Goal: Information Seeking & Learning: Learn about a topic

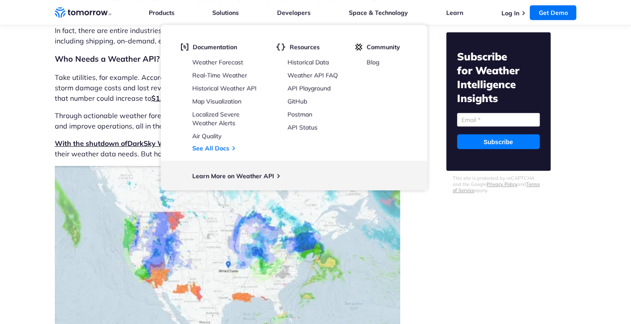
scroll to position [508, 0]
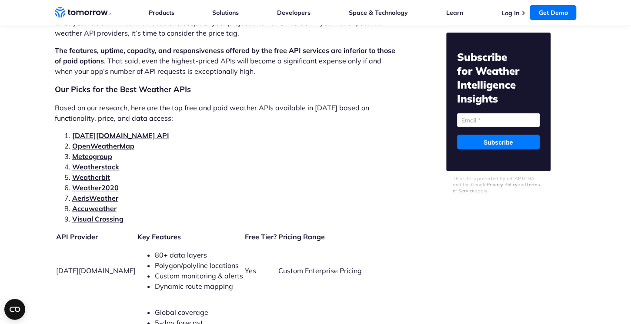
scroll to position [1793, 0]
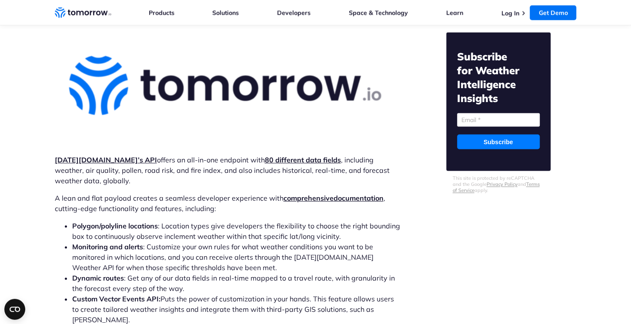
scroll to position [2582, 0]
click at [83, 156] on strong "Tomorrow.io’s API" at bounding box center [106, 160] width 102 height 9
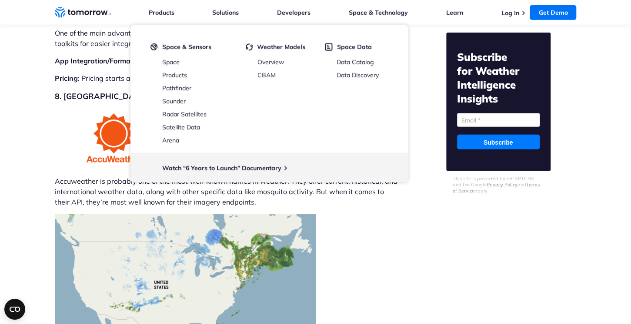
scroll to position [5264, 0]
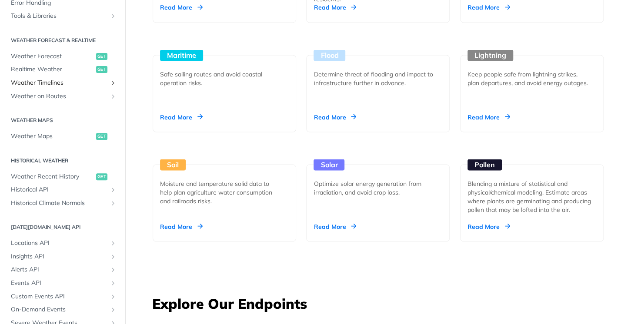
scroll to position [159, 0]
click at [30, 177] on span "Weather Recent History" at bounding box center [52, 176] width 83 height 9
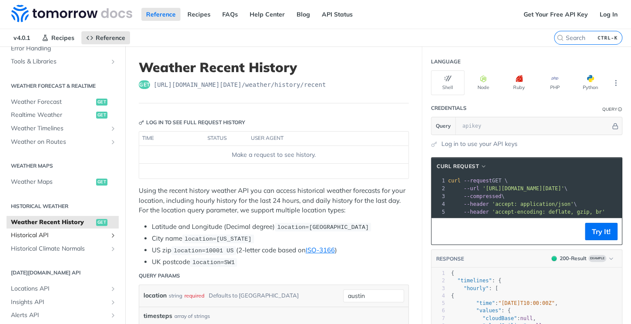
click at [40, 233] on span "Historical API" at bounding box center [59, 235] width 97 height 9
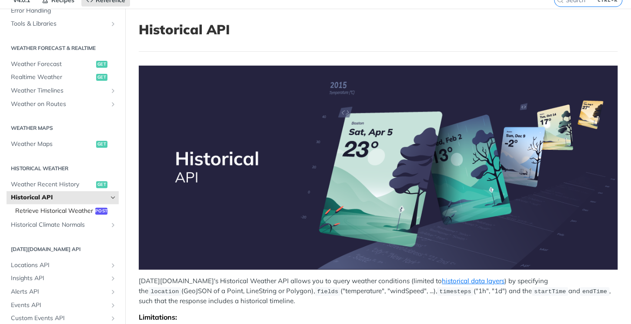
click at [53, 208] on span "Retrieve Historical Weather" at bounding box center [54, 211] width 78 height 9
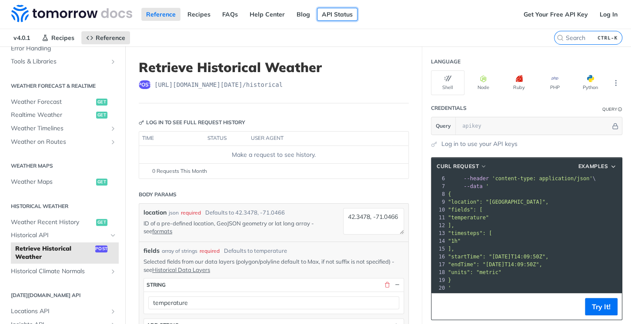
click at [324, 19] on link "API Status" at bounding box center [337, 14] width 40 height 13
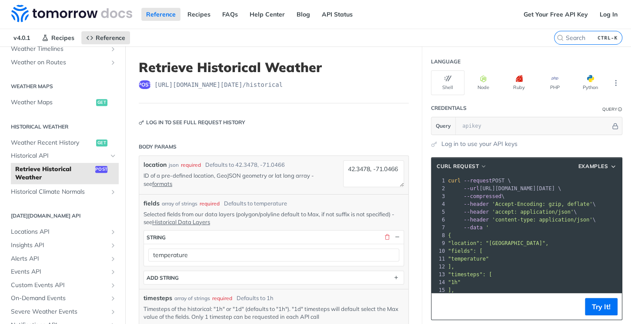
scroll to position [41, 0]
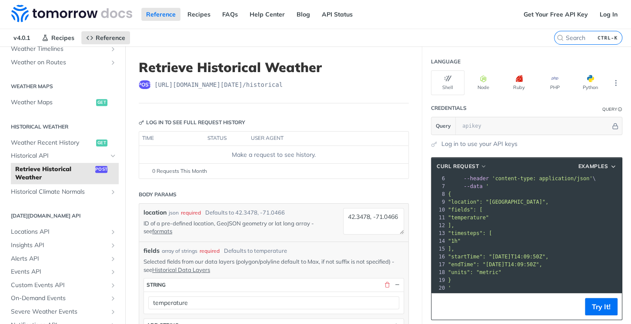
click at [316, 66] on h1 "Retrieve Historical Weather" at bounding box center [274, 68] width 270 height 16
